Goal: Task Accomplishment & Management: Complete application form

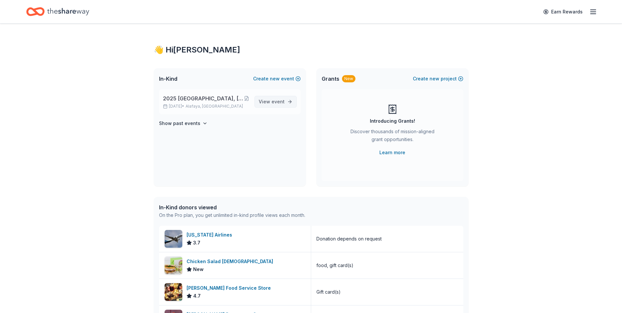
click at [276, 101] on span "event" at bounding box center [278, 102] width 13 height 6
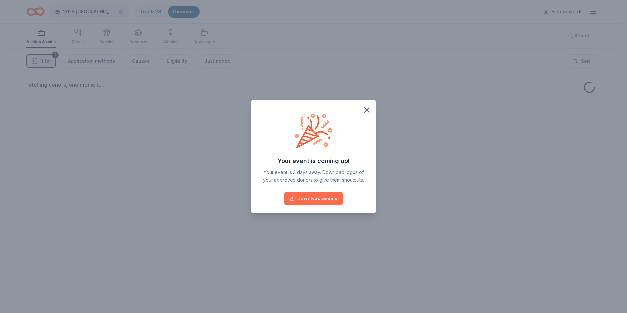
click at [312, 200] on button "Download assets" at bounding box center [313, 198] width 58 height 13
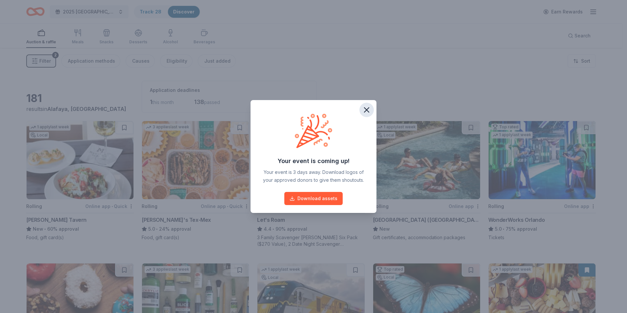
click at [368, 109] on icon "button" at bounding box center [367, 110] width 5 height 5
drag, startPoint x: 368, startPoint y: 109, endPoint x: 281, endPoint y: 152, distance: 97.6
click at [368, 109] on icon "button" at bounding box center [366, 109] width 9 height 9
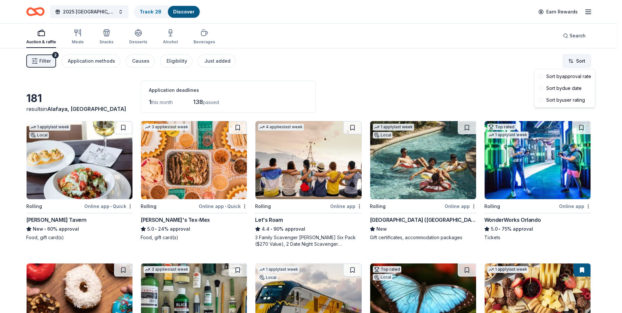
click at [582, 58] on html "2025 [GEOGRAPHIC_DATA], [GEOGRAPHIC_DATA] 449th Bomb Group WWII Reunion Track ·…" at bounding box center [311, 156] width 622 height 313
click at [571, 89] on div "Sort by due date" at bounding box center [565, 88] width 58 height 12
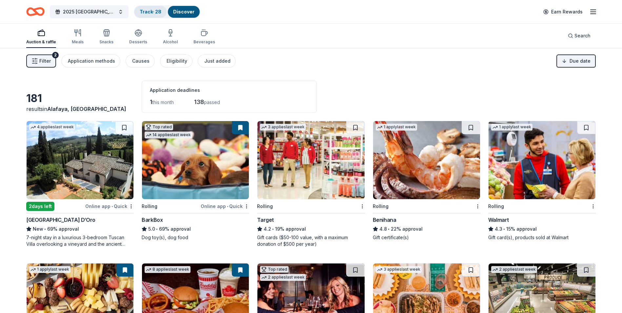
click at [152, 12] on link "Track · 28" at bounding box center [151, 12] width 22 height 6
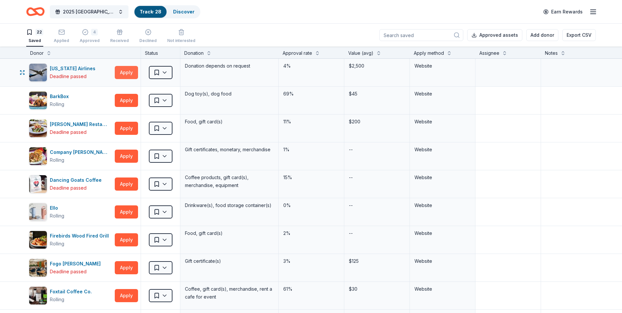
click at [132, 72] on button "Apply" at bounding box center [126, 72] width 23 height 13
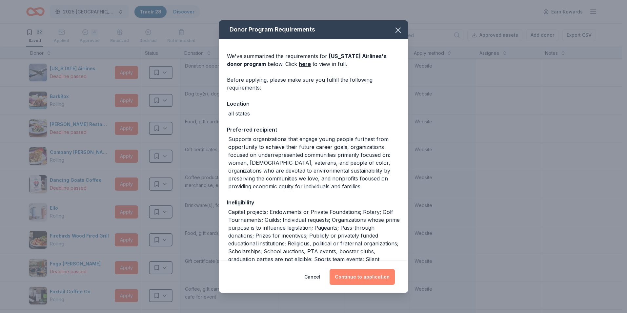
click at [356, 274] on button "Continue to application" at bounding box center [362, 277] width 65 height 16
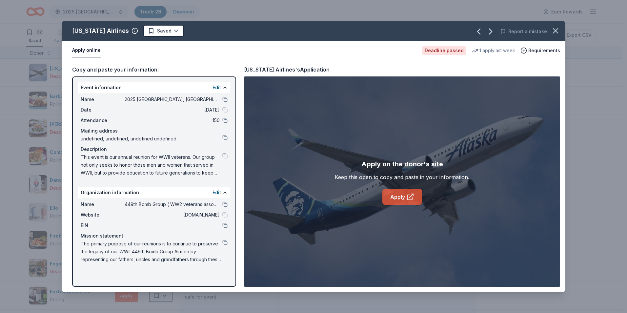
click at [396, 198] on link "Apply" at bounding box center [403, 197] width 40 height 16
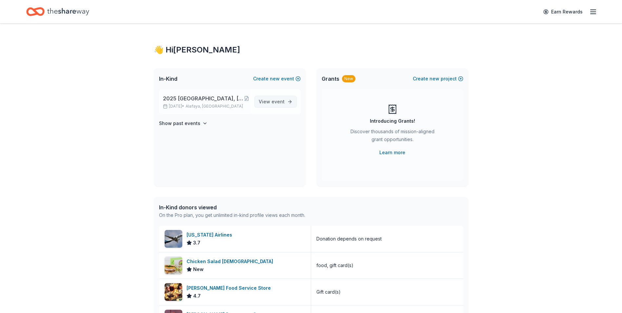
click at [279, 102] on span "event" at bounding box center [278, 102] width 13 height 6
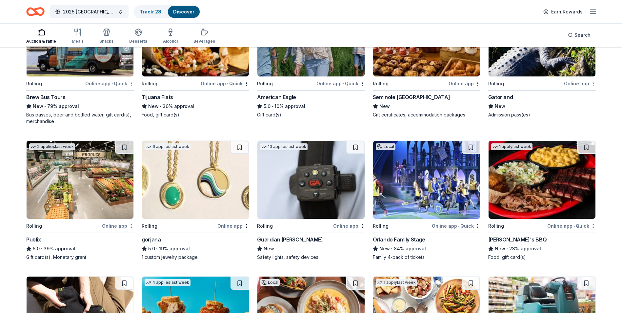
scroll to position [719, 0]
